Goal: Complete application form

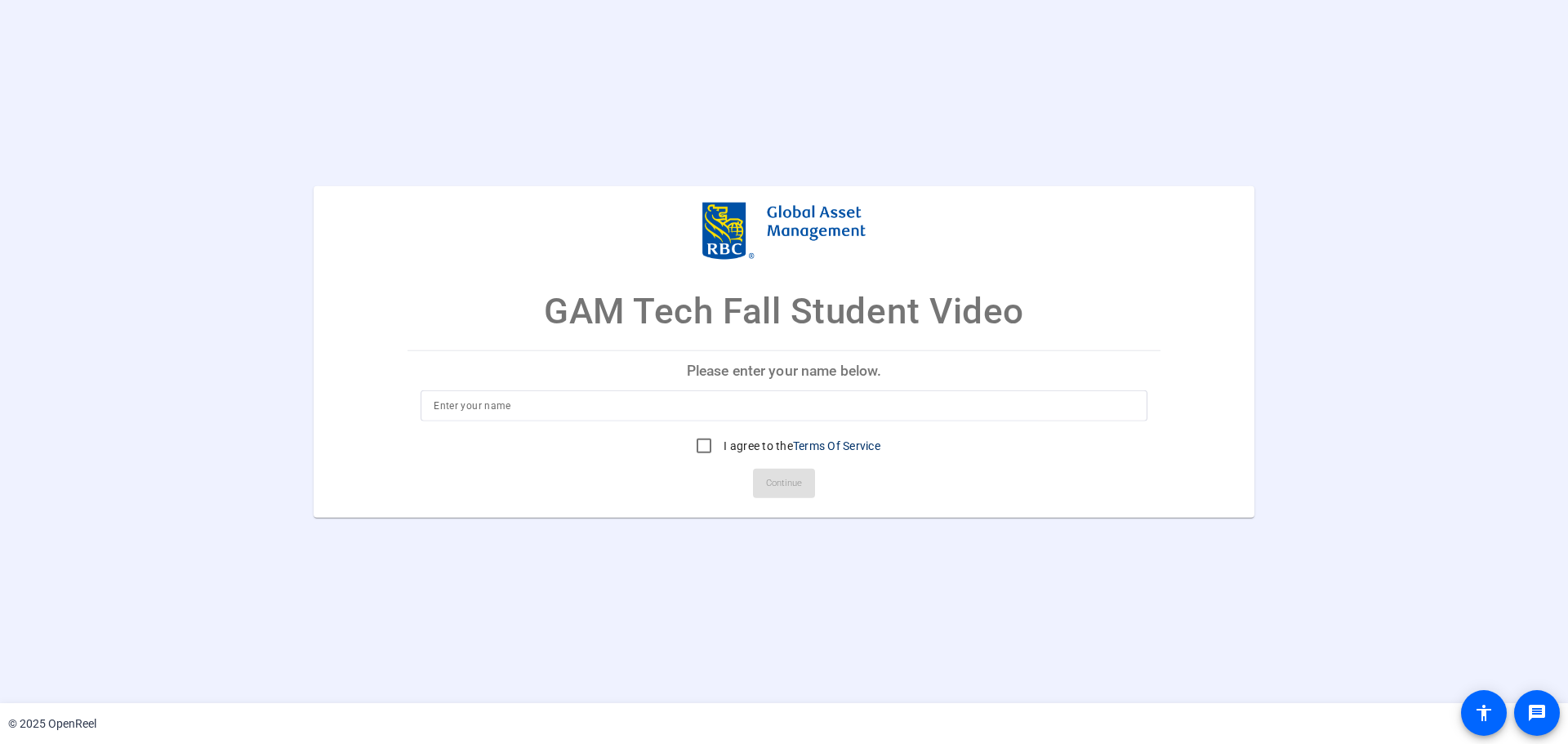
click at [653, 396] on input at bounding box center [784, 406] width 701 height 20
type input "Krystian"
click at [688, 443] on input "I agree to the Terms Of Service" at bounding box center [703, 445] width 32 height 32
checkbox input "true"
click at [650, 403] on input "Krystian" at bounding box center [784, 406] width 701 height 20
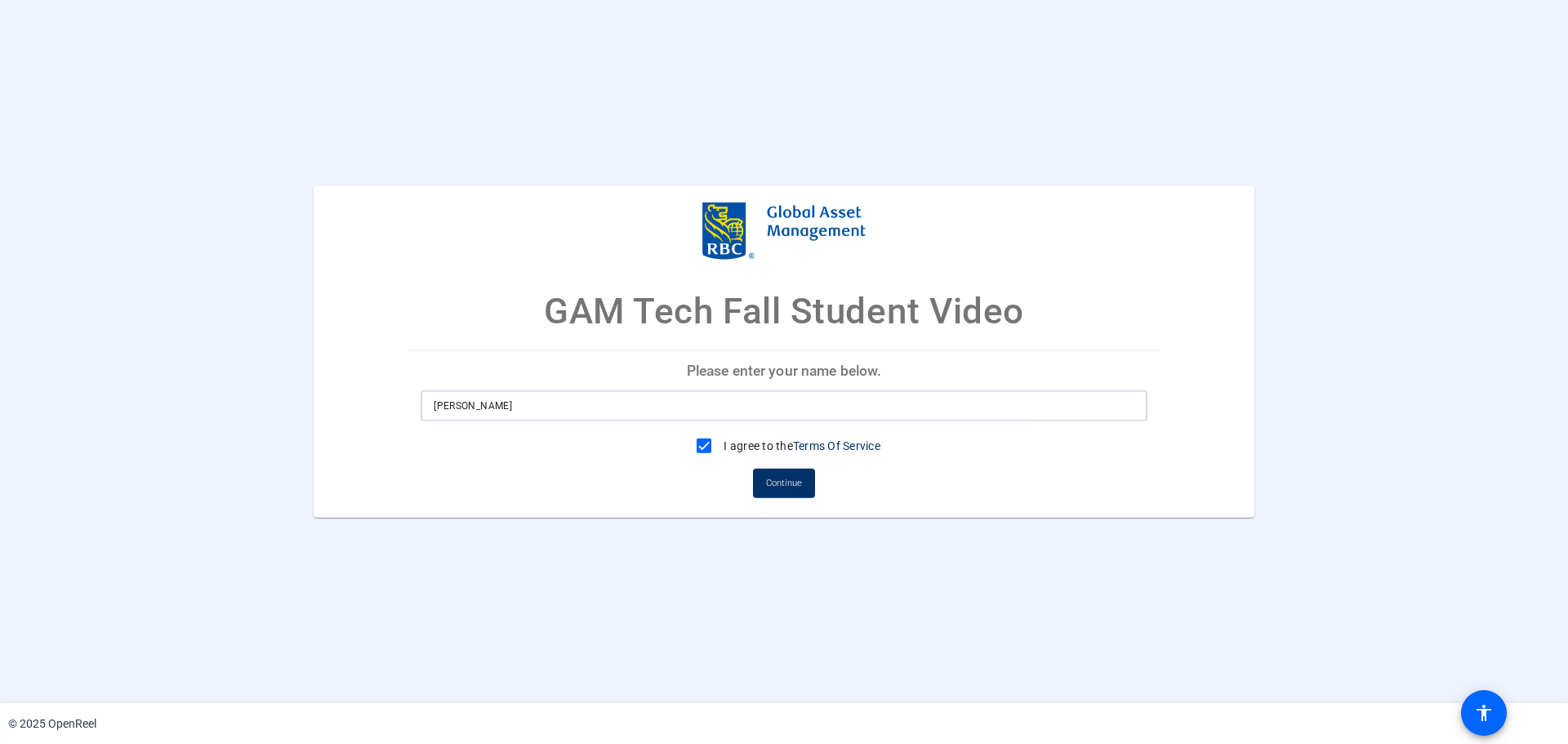
type input "[PERSON_NAME]"
click at [733, 458] on div "I agree to the Terms Of Service" at bounding box center [784, 445] width 193 height 32
click at [763, 487] on span at bounding box center [784, 483] width 62 height 39
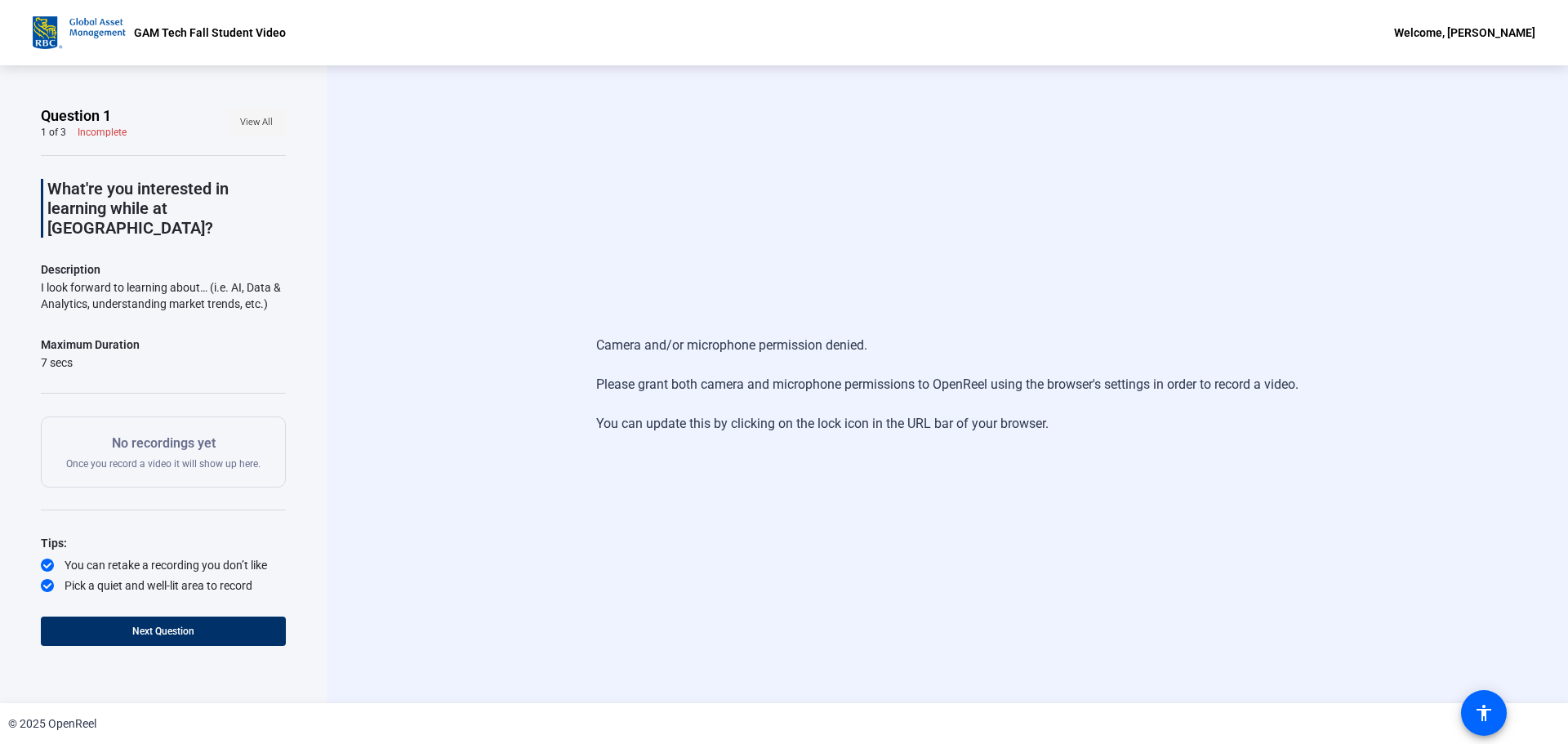
click at [269, 139] on span at bounding box center [256, 122] width 59 height 39
